Goal: Task Accomplishment & Management: Manage account settings

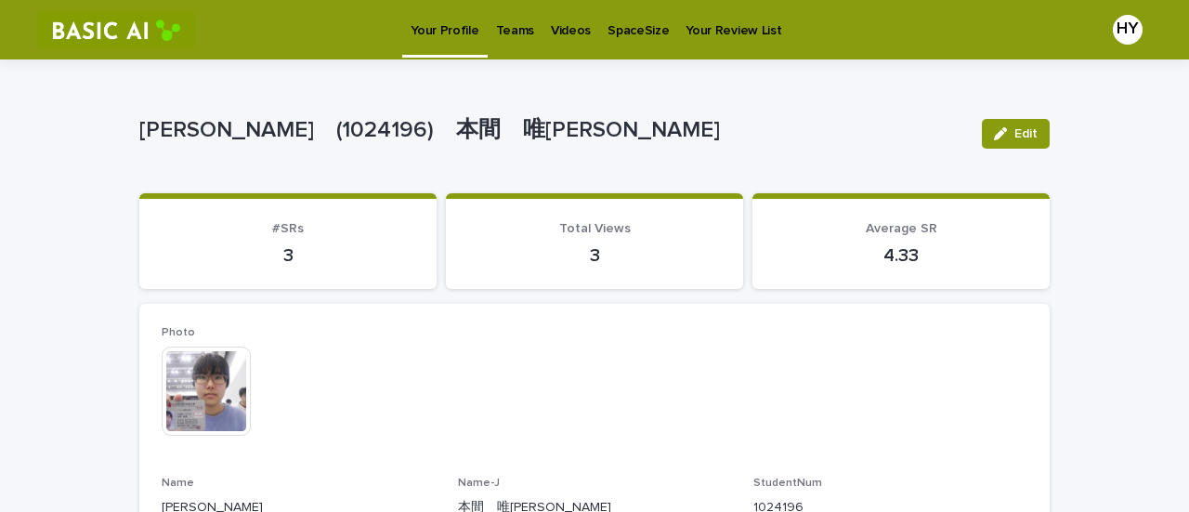
click at [518, 20] on p "Teams" at bounding box center [515, 19] width 38 height 39
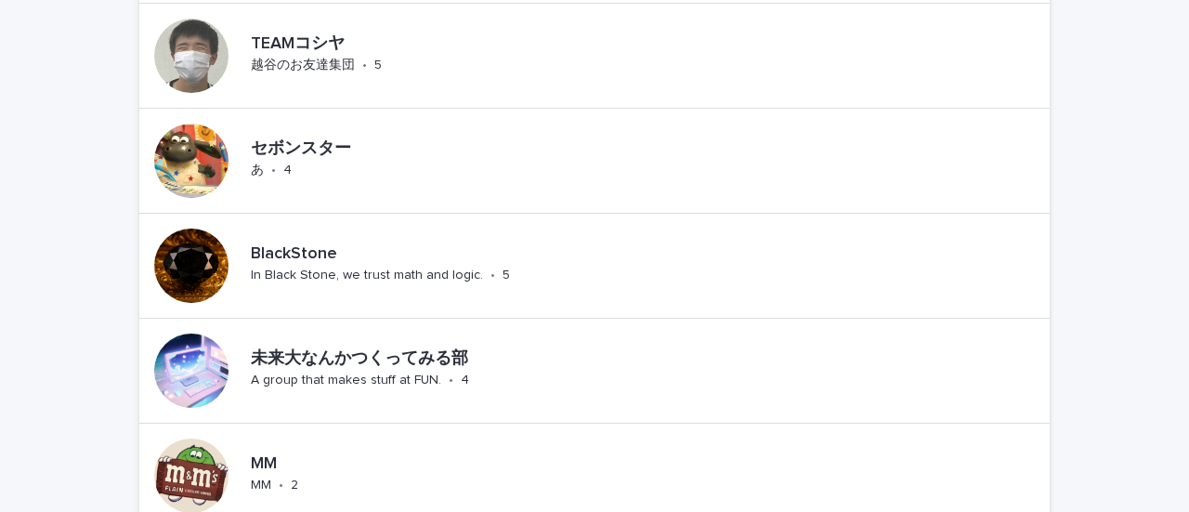
scroll to position [1727, 0]
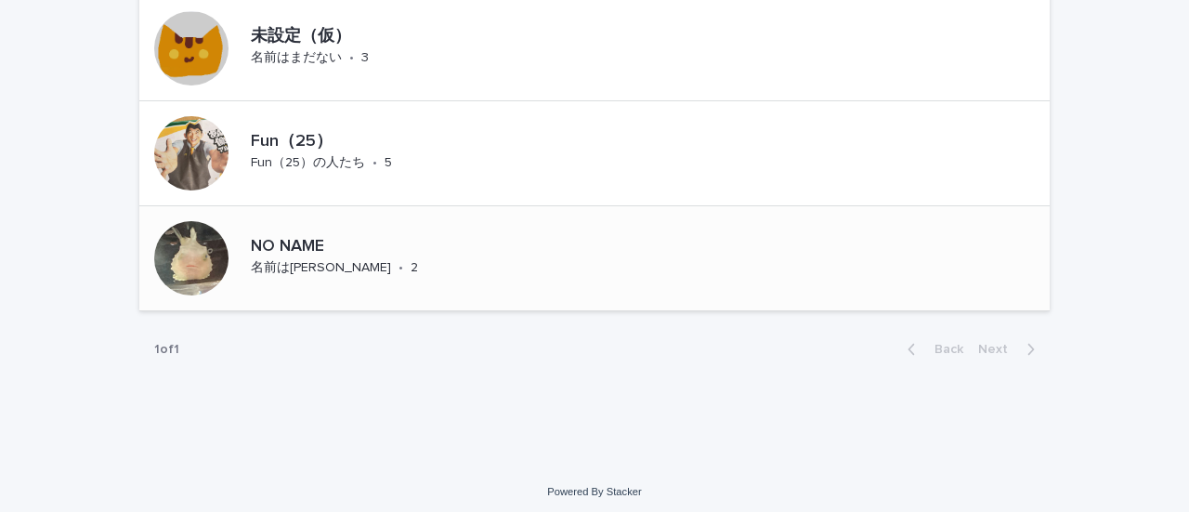
click at [285, 237] on p "NO NAME" at bounding box center [371, 247] width 241 height 20
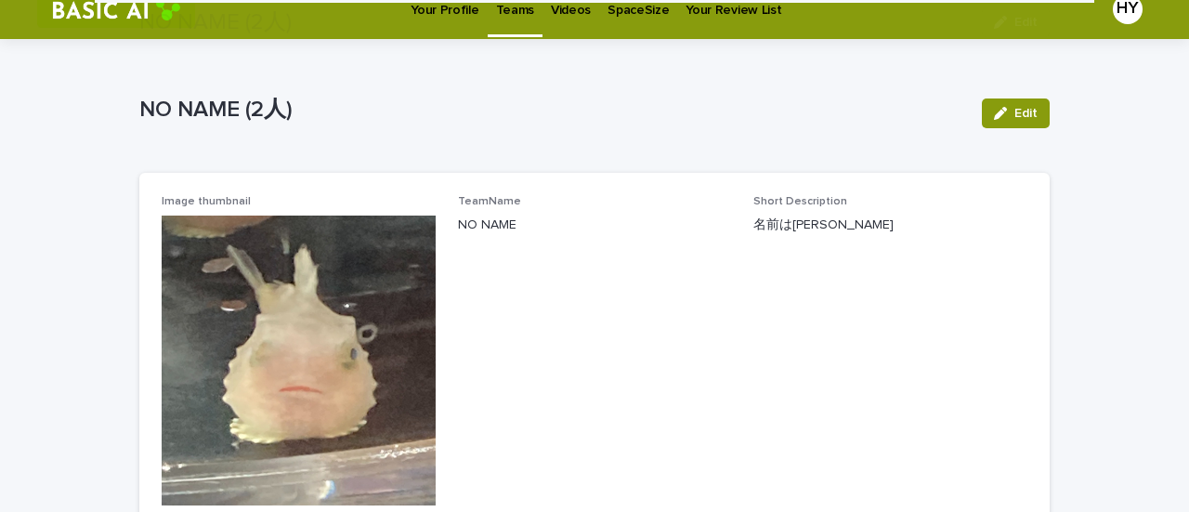
scroll to position [14, 0]
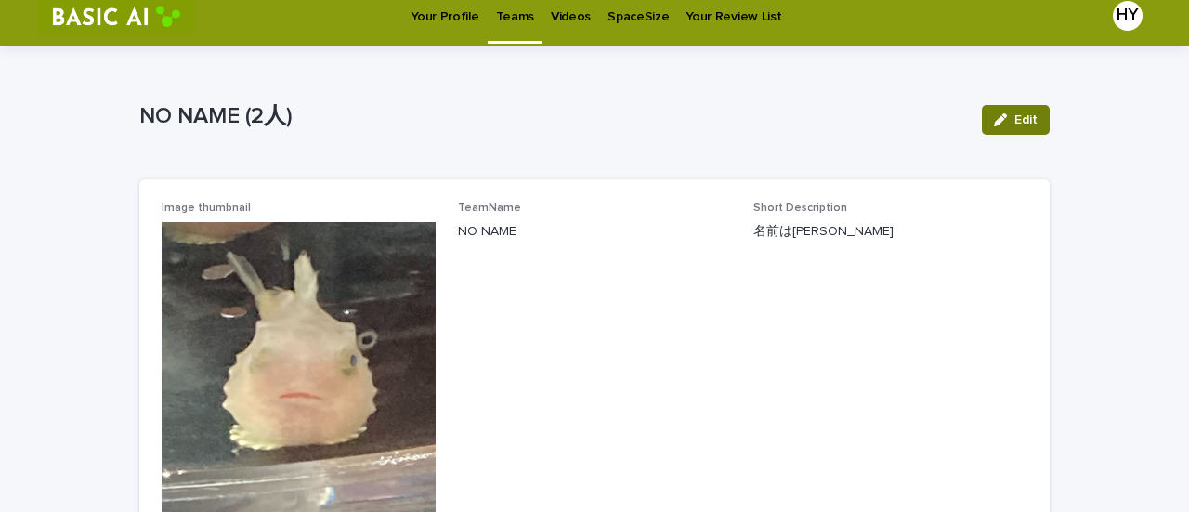
click at [988, 111] on button "Edit" at bounding box center [1016, 120] width 68 height 30
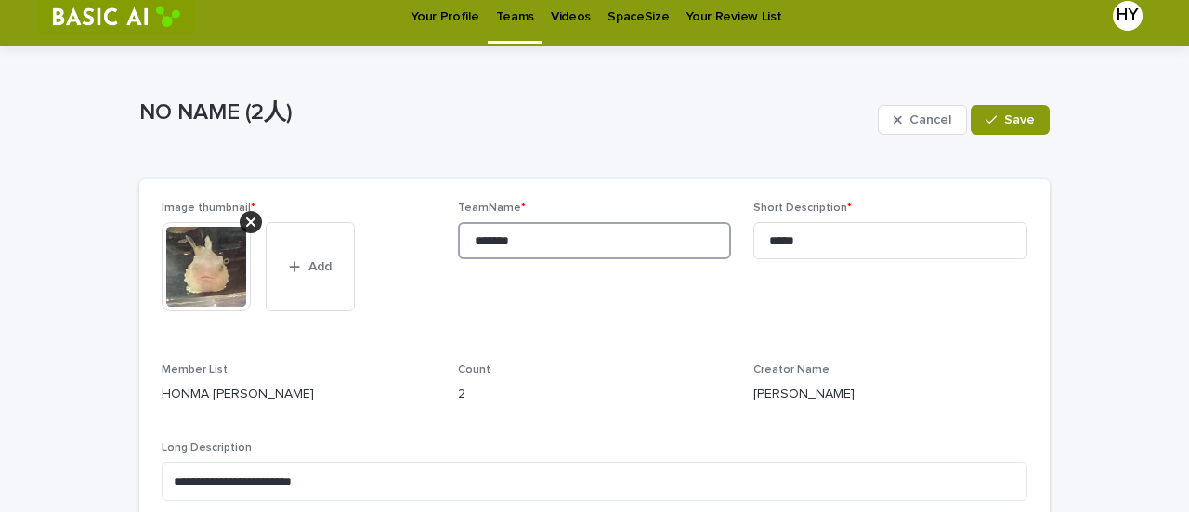
drag, startPoint x: 528, startPoint y: 238, endPoint x: 411, endPoint y: 235, distance: 117.1
click at [411, 235] on div "**********" at bounding box center [595, 359] width 866 height 314
paste input "*"
type input "********"
click at [990, 127] on button "Save" at bounding box center [1010, 120] width 79 height 30
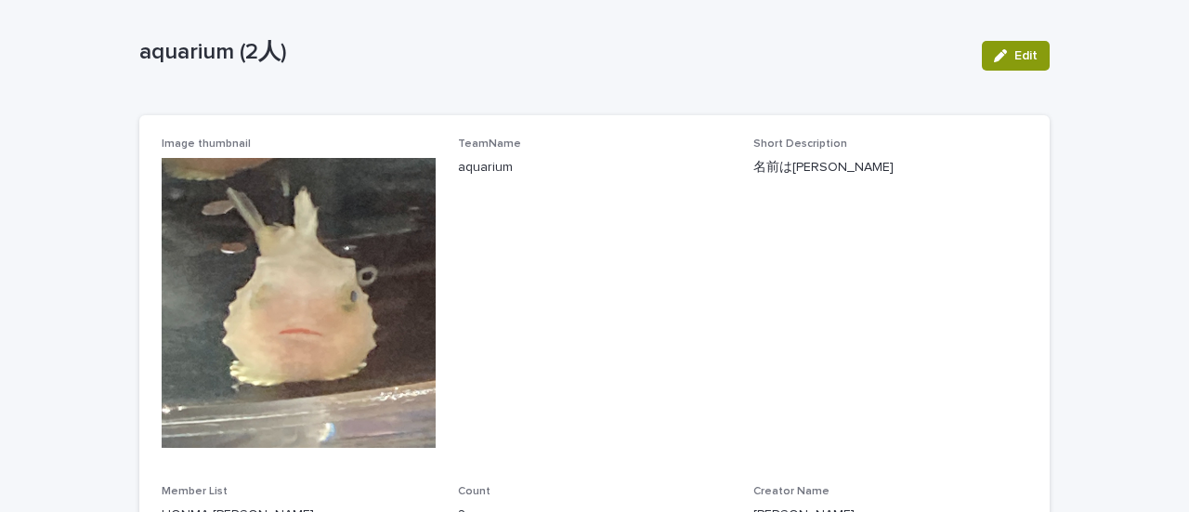
scroll to position [0, 0]
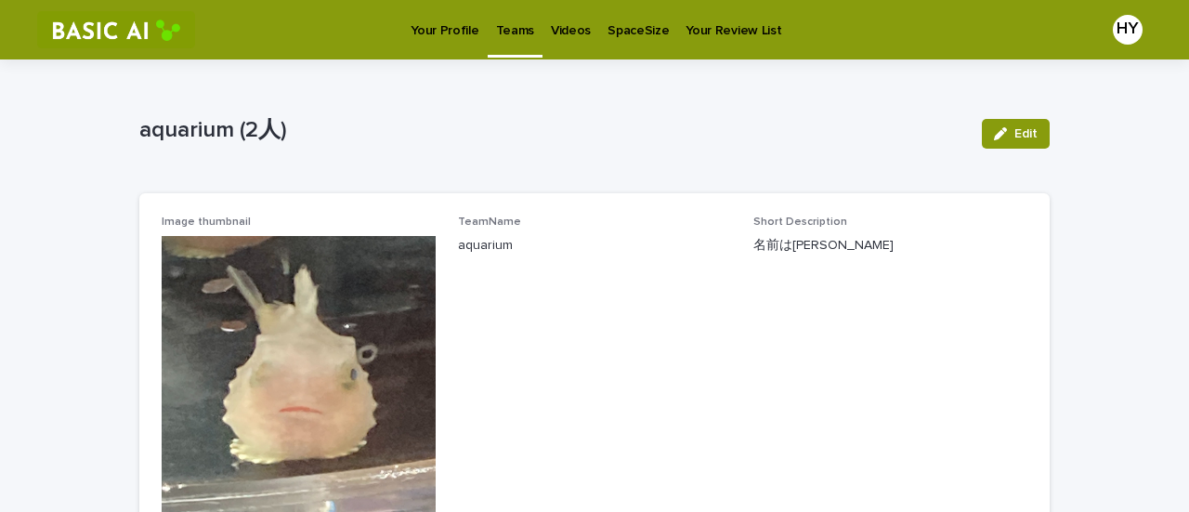
click at [523, 27] on p "Teams" at bounding box center [515, 19] width 38 height 39
